Goal: Navigation & Orientation: Find specific page/section

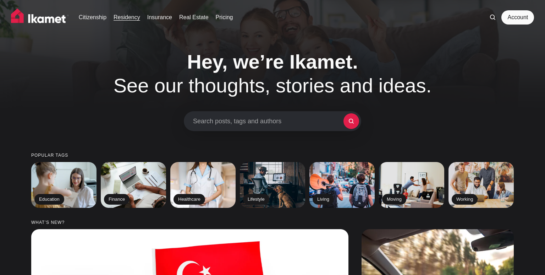
click at [126, 17] on link "Residency" at bounding box center [127, 17] width 27 height 9
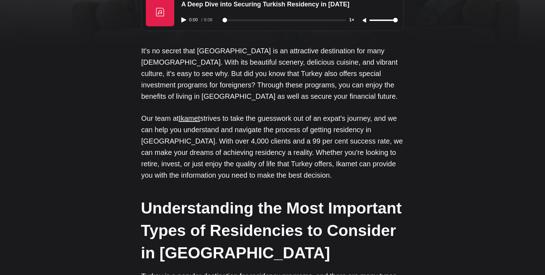
scroll to position [77, 0]
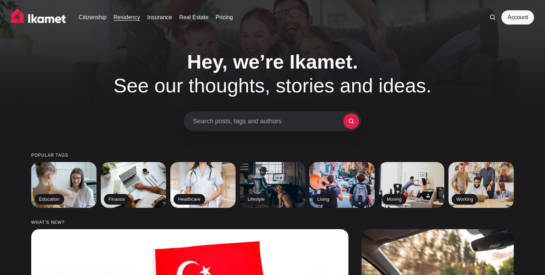
click at [128, 16] on link "Residency" at bounding box center [127, 17] width 27 height 9
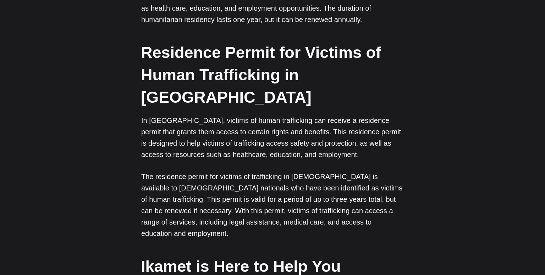
scroll to position [2126, 0]
